Goal: Task Accomplishment & Management: Complete application form

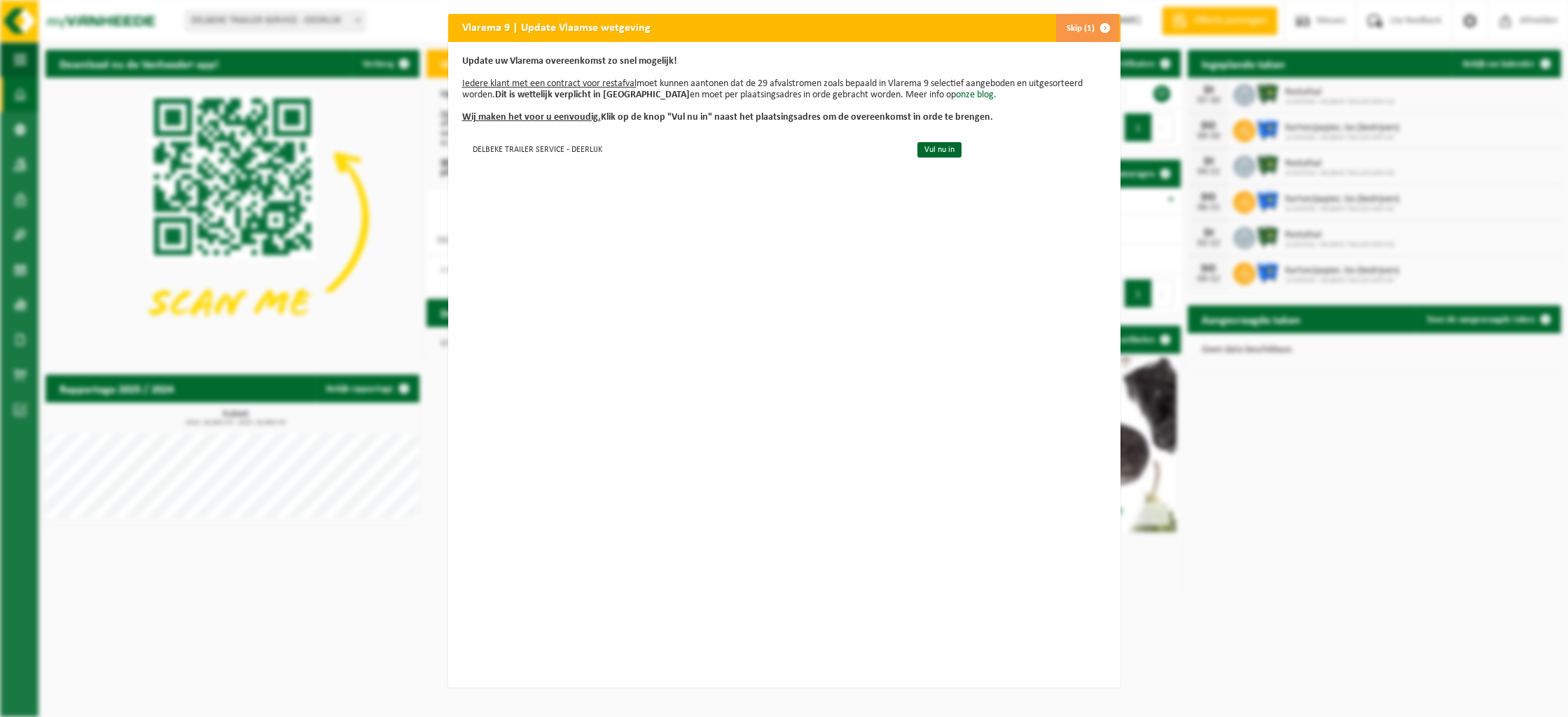
click at [1106, 27] on span "button" at bounding box center [1105, 28] width 28 height 28
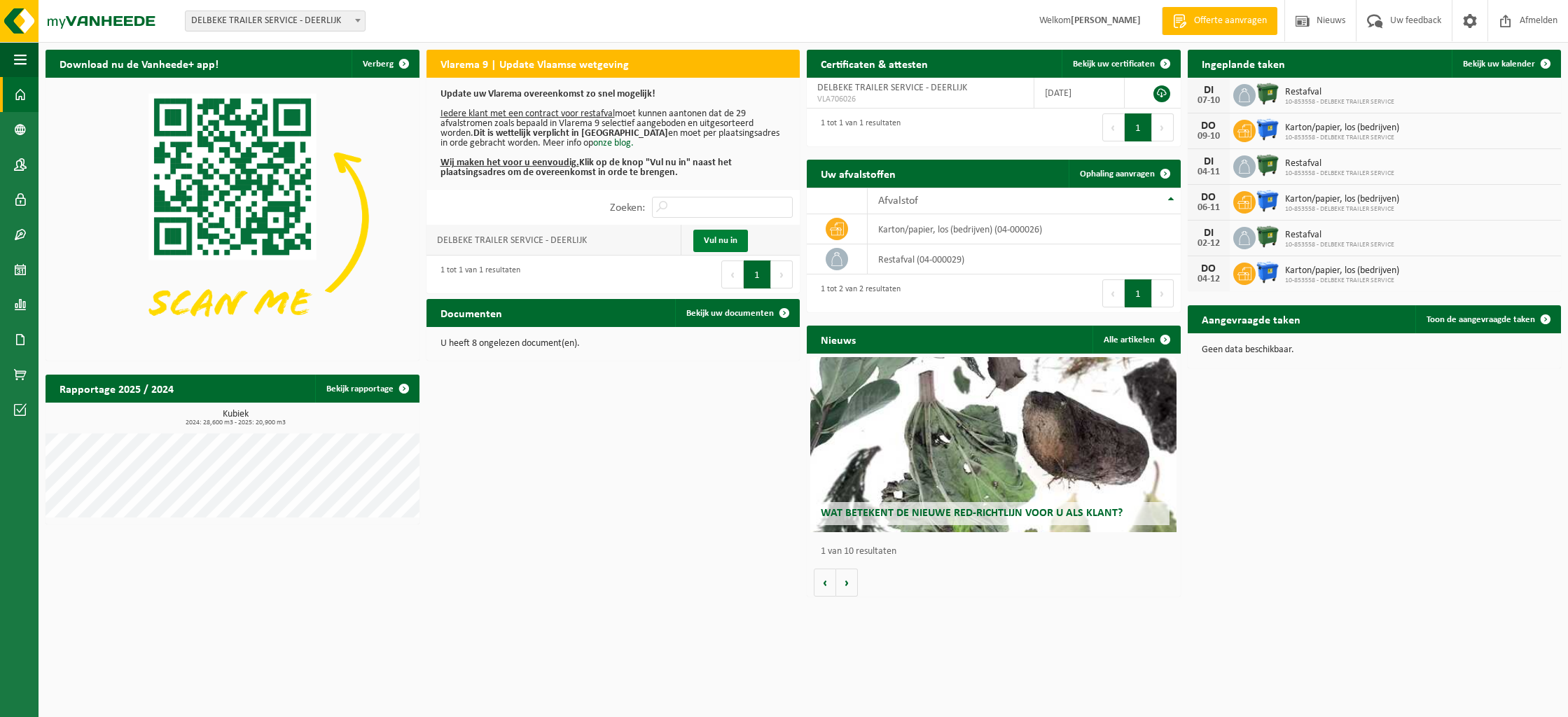
click at [719, 242] on link "Vul nu in" at bounding box center [720, 241] width 55 height 22
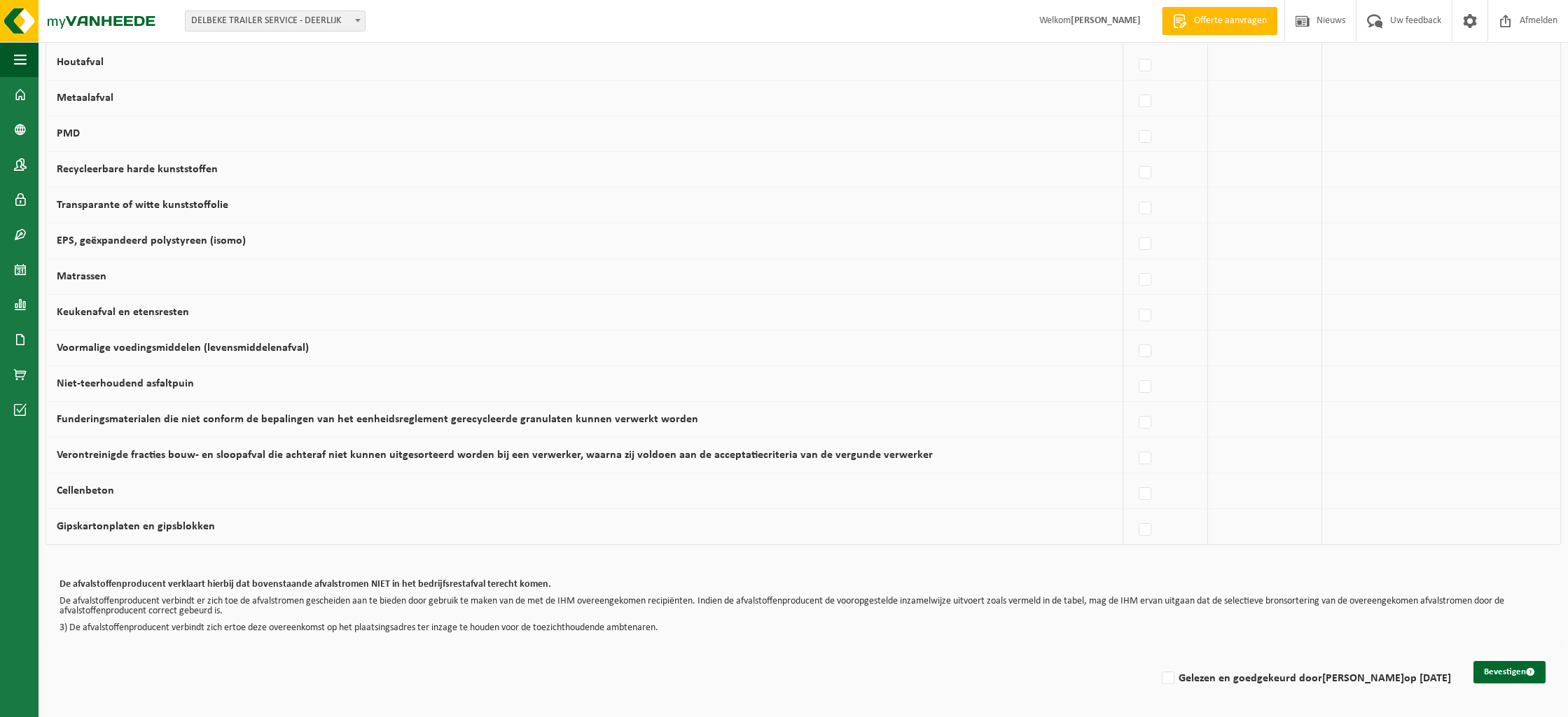
scroll to position [732, 0]
click at [1495, 663] on button "Bevestigen" at bounding box center [1510, 672] width 72 height 22
click at [1489, 663] on button "Bevestigen" at bounding box center [1510, 672] width 72 height 22
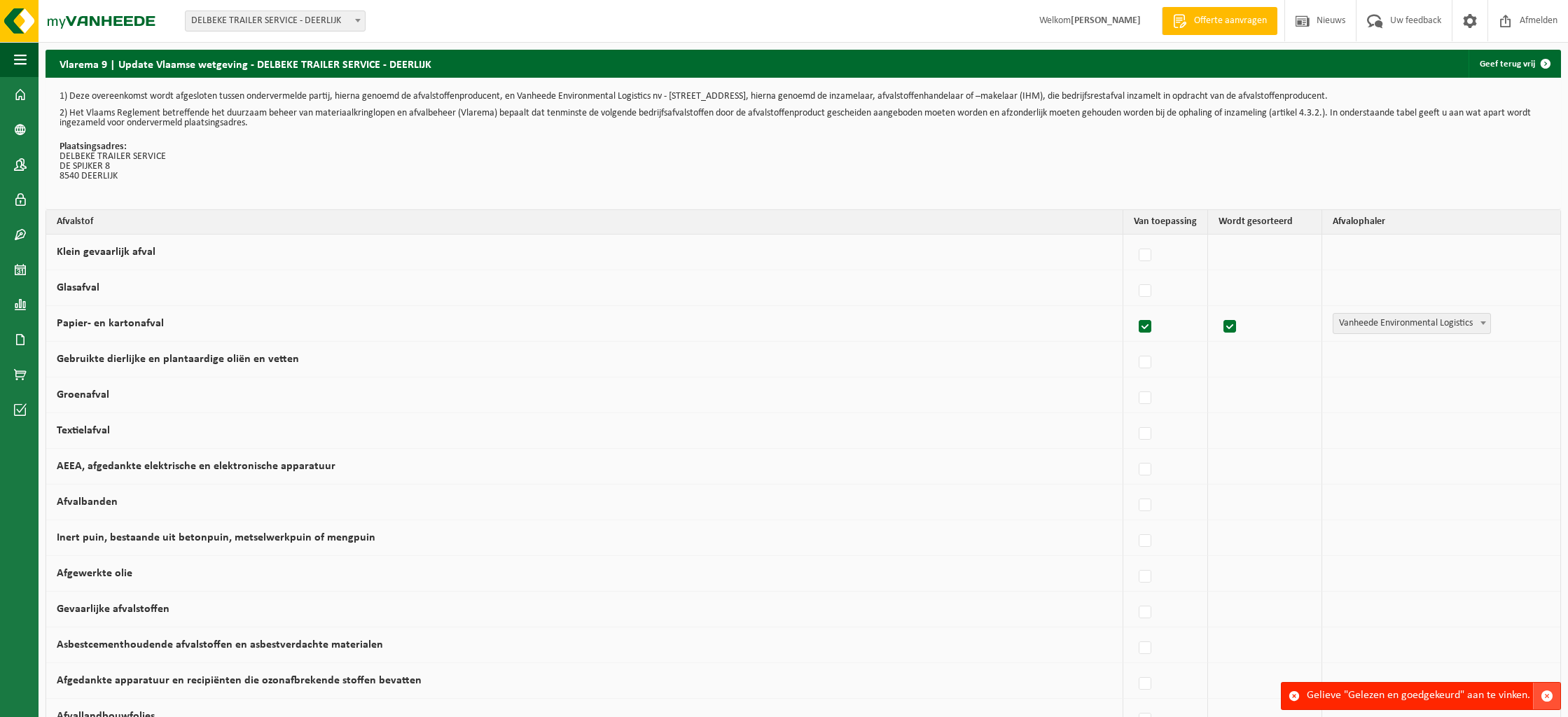
click at [1548, 697] on span "button" at bounding box center [1547, 696] width 13 height 13
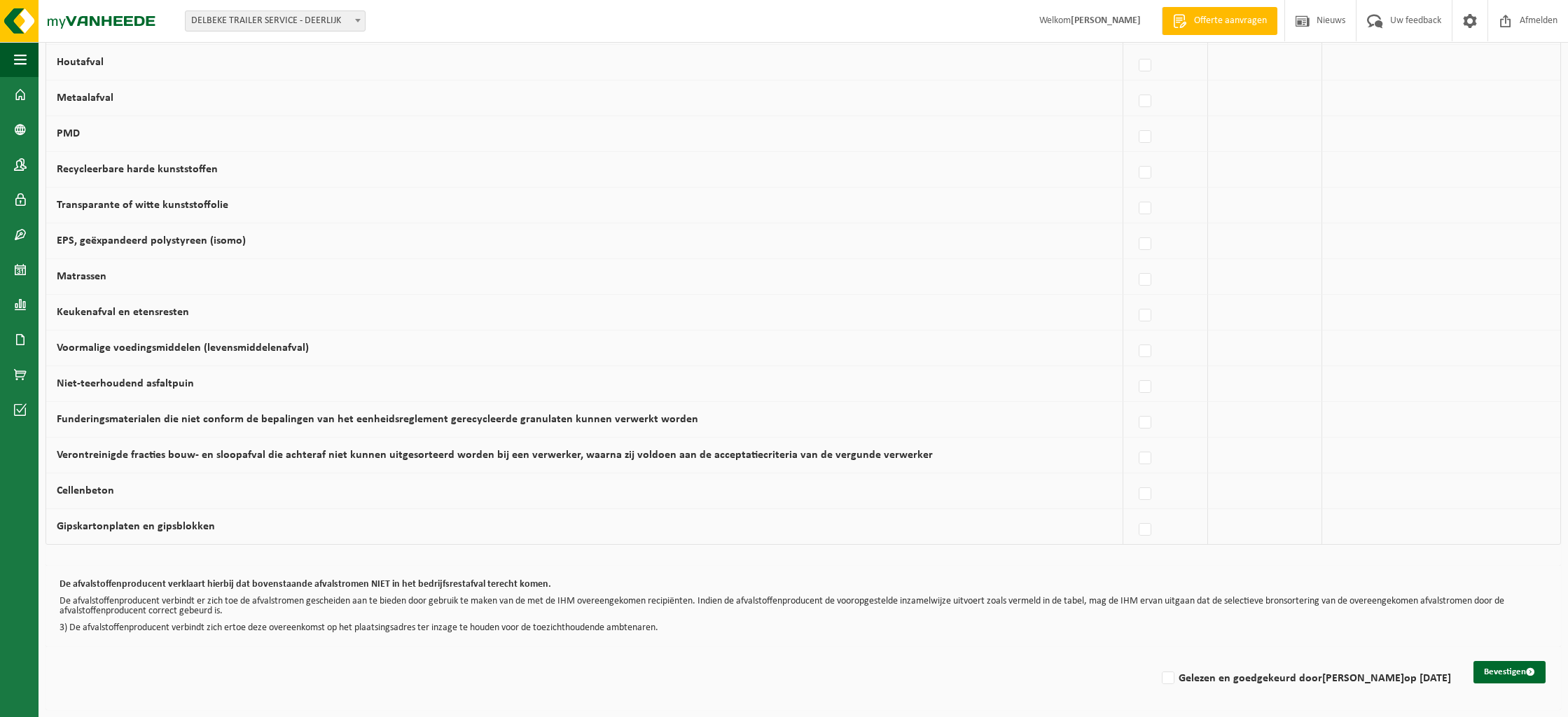
scroll to position [732, 0]
click at [1158, 672] on label "Gelezen en goedgekeurd door FREDERIK DELBEKE op 29/09/25" at bounding box center [1304, 678] width 292 height 21
click at [1156, 660] on input "Gelezen en goedgekeurd door FREDERIK DELBEKE op 29/09/25" at bounding box center [1156, 660] width 1 height 1
checkbox input "true"
click at [1510, 665] on button "Bevestigen" at bounding box center [1510, 672] width 72 height 22
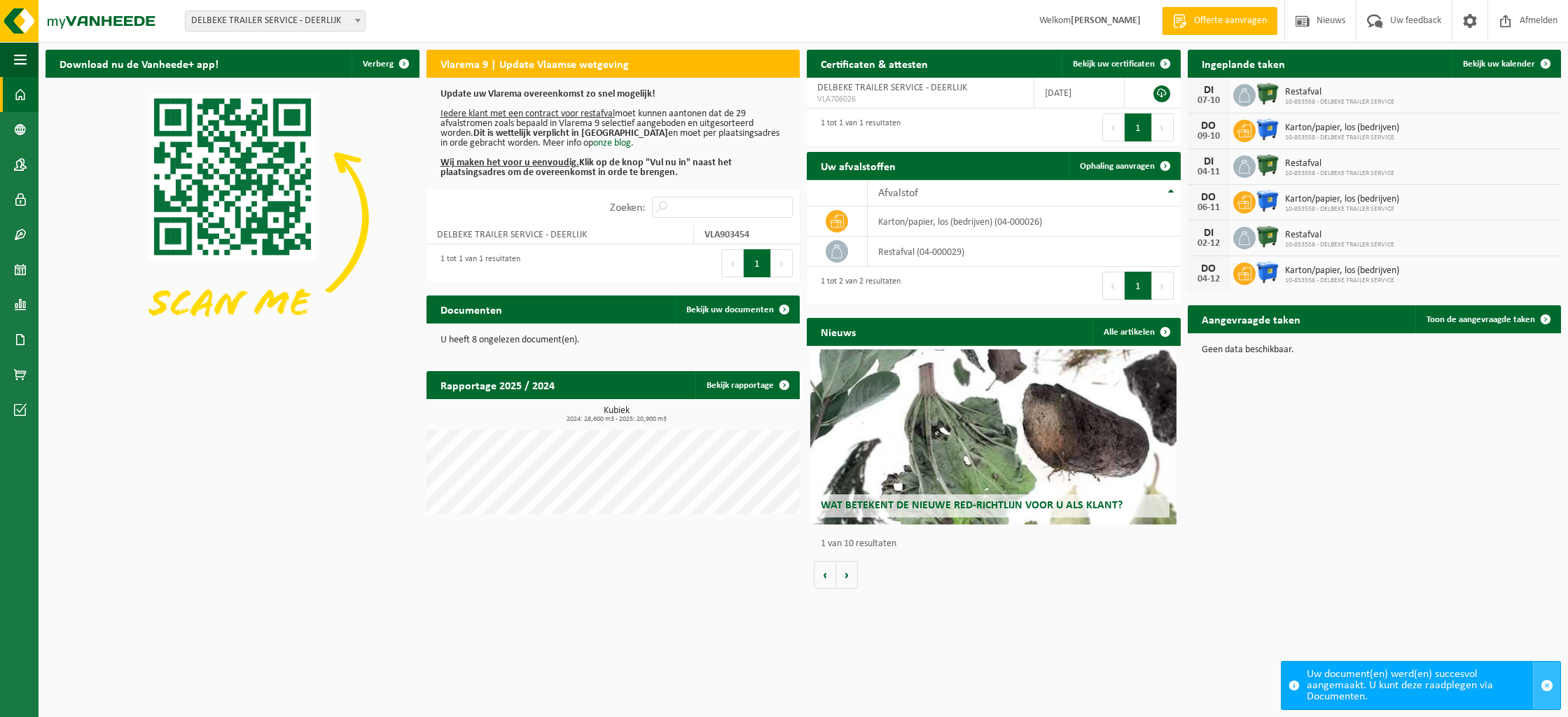
click at [1548, 685] on span "button" at bounding box center [1547, 686] width 13 height 13
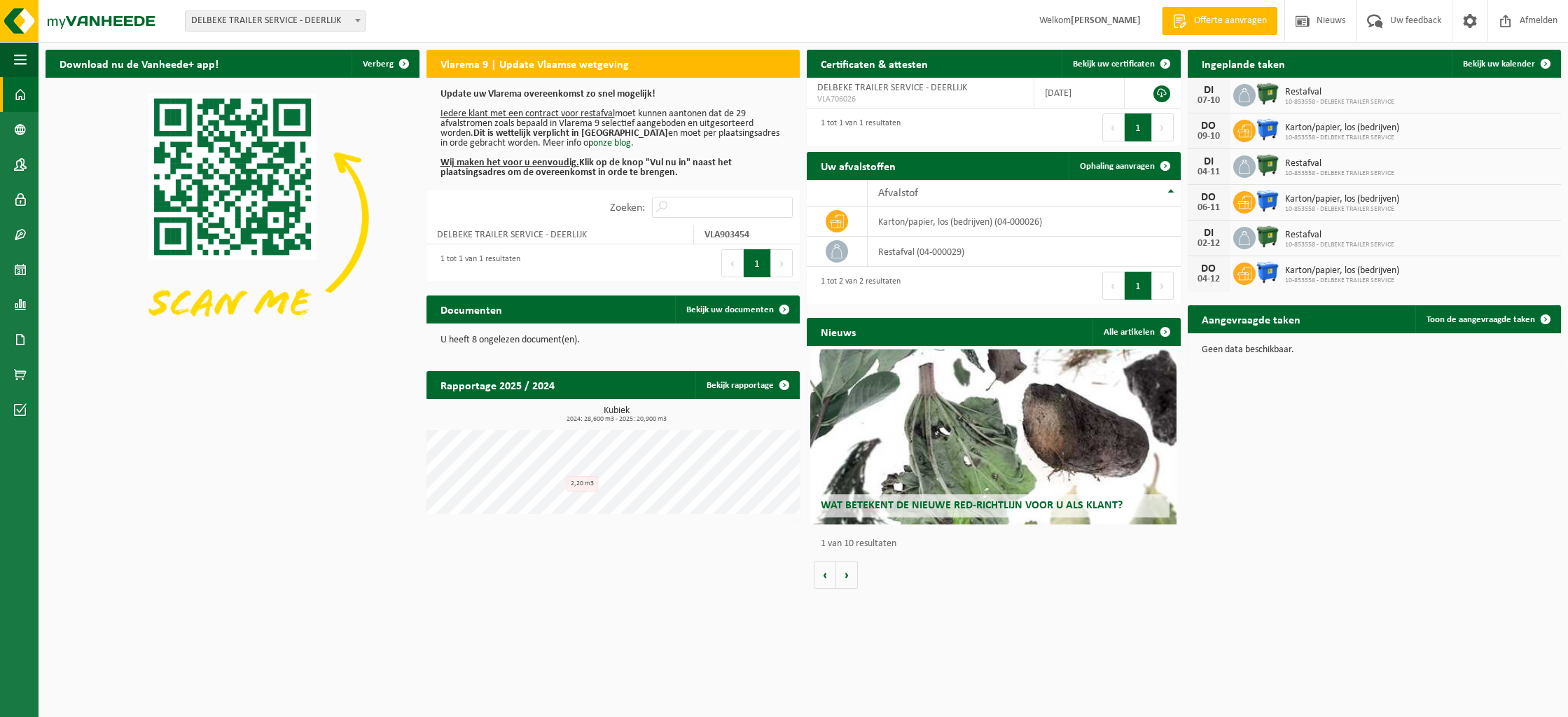
scroll to position [-6, 1]
click at [602, 391] on div "Rapportage 2025 / 2024 Bekijk rapportage" at bounding box center [613, 384] width 373 height 28
click at [752, 385] on link "Bekijk rapportage" at bounding box center [746, 384] width 103 height 28
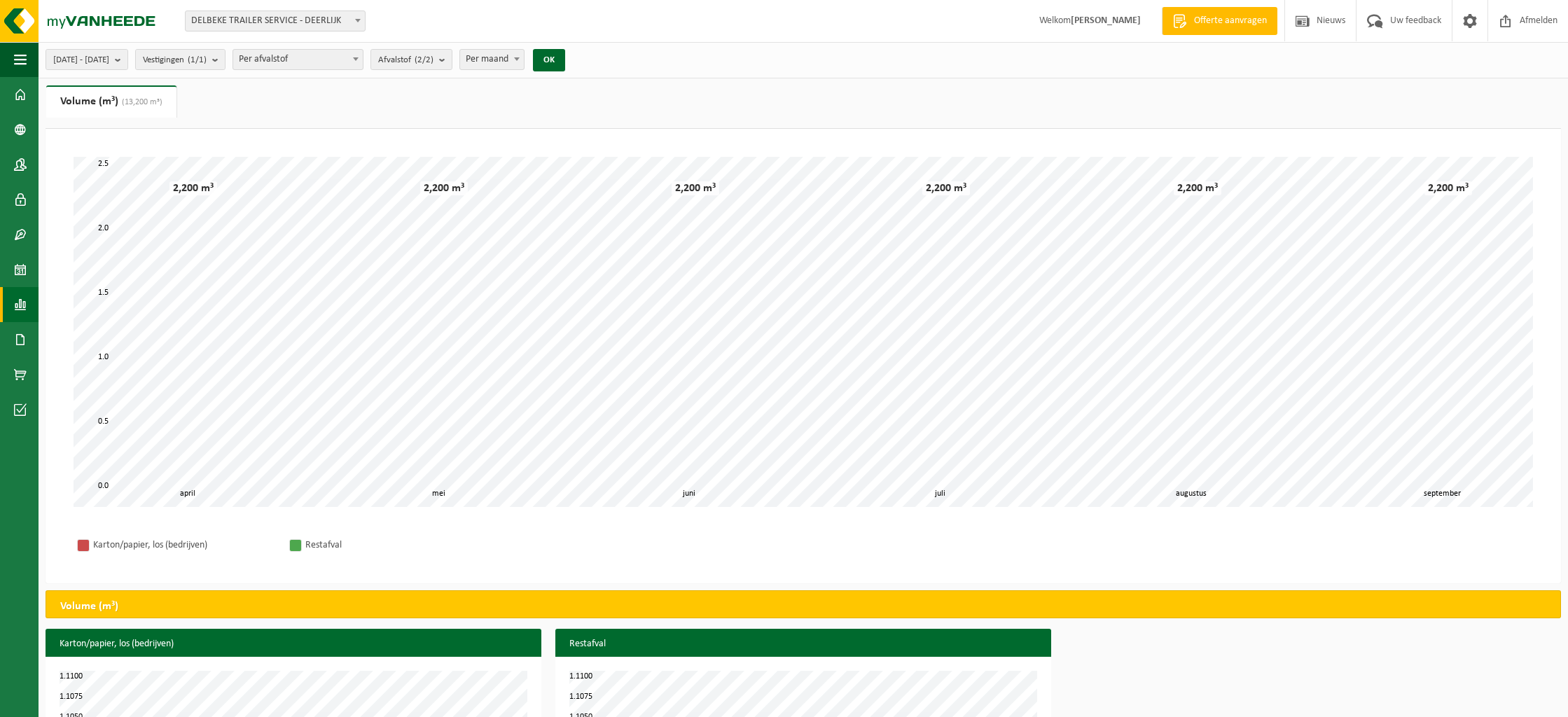
click at [347, 56] on span "Per afvalstof" at bounding box center [298, 59] width 130 height 19
click at [524, 58] on span "Per maand" at bounding box center [491, 59] width 64 height 19
click at [109, 61] on span "2025-04-01 - 2025-09-29" at bounding box center [81, 60] width 56 height 21
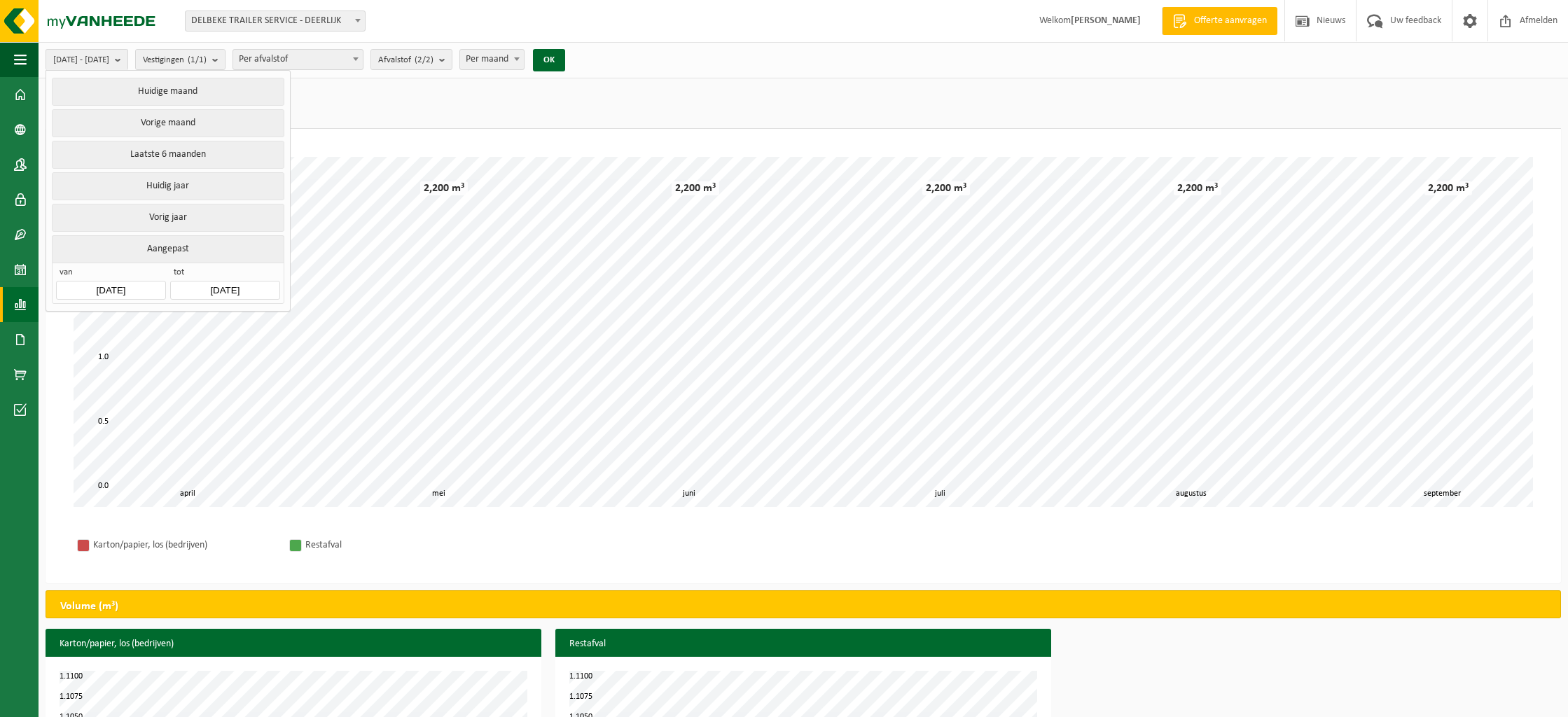
click at [176, 119] on button "Vorige maand" at bounding box center [168, 123] width 232 height 28
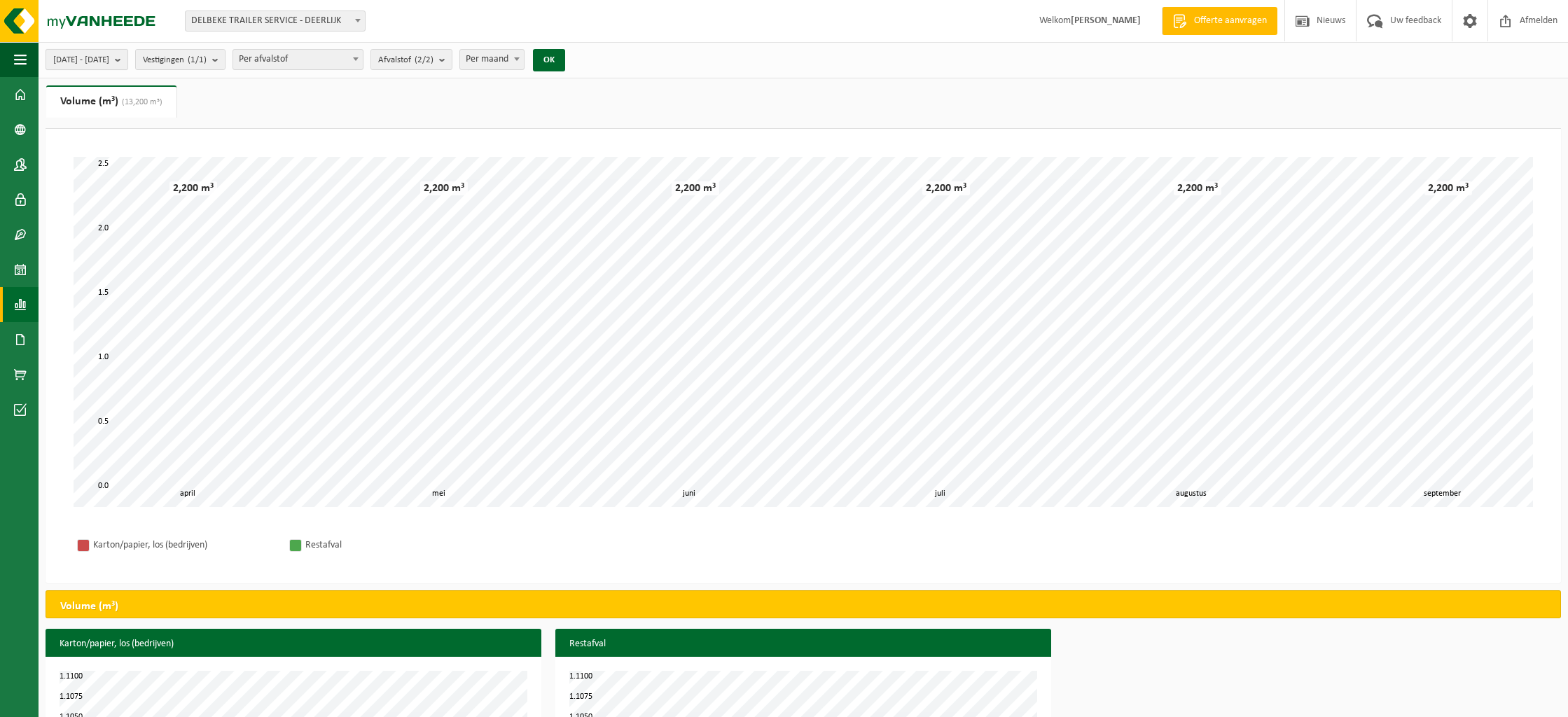
click at [127, 58] on b "submit" at bounding box center [121, 59] width 13 height 19
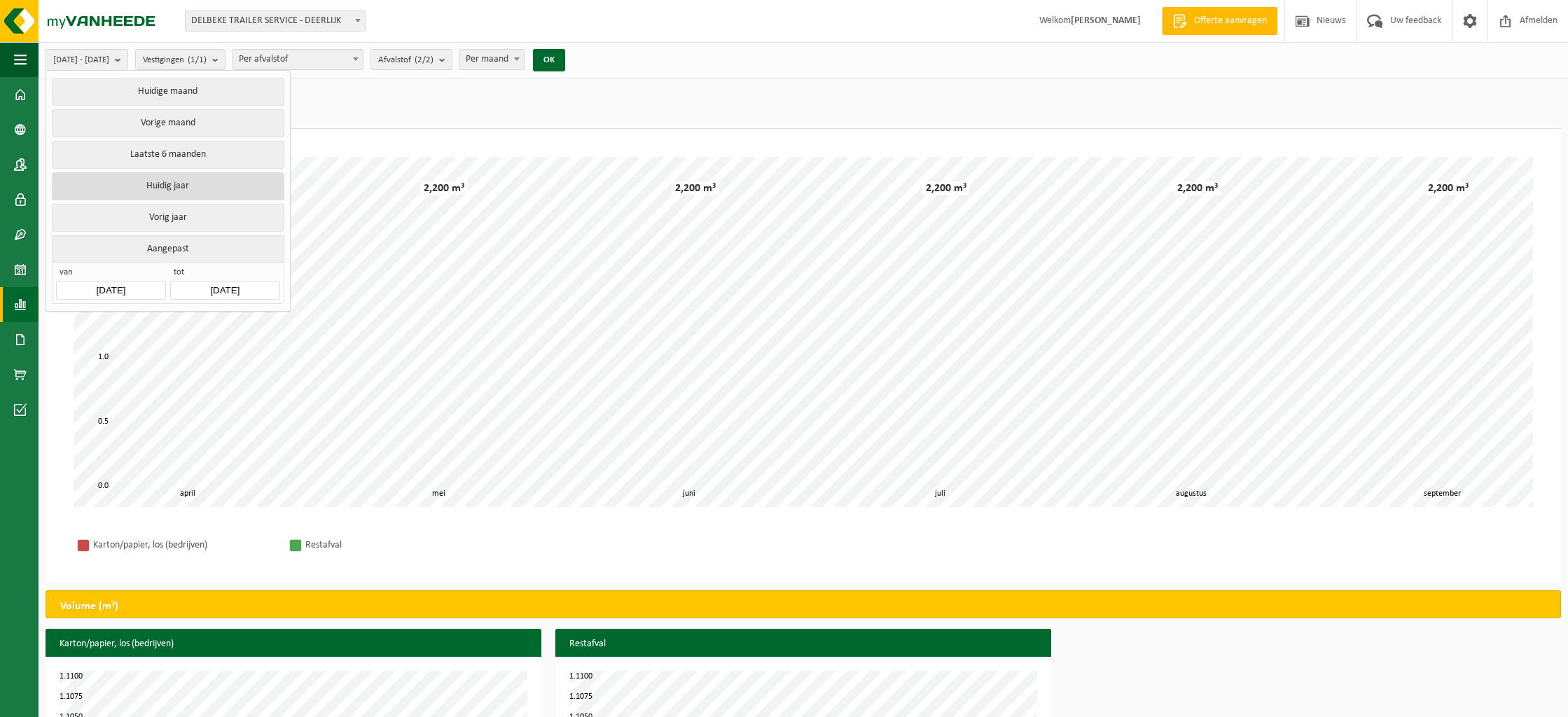
click at [202, 184] on button "Huidig jaar" at bounding box center [168, 186] width 232 height 28
